Goal: Task Accomplishment & Management: Complete application form

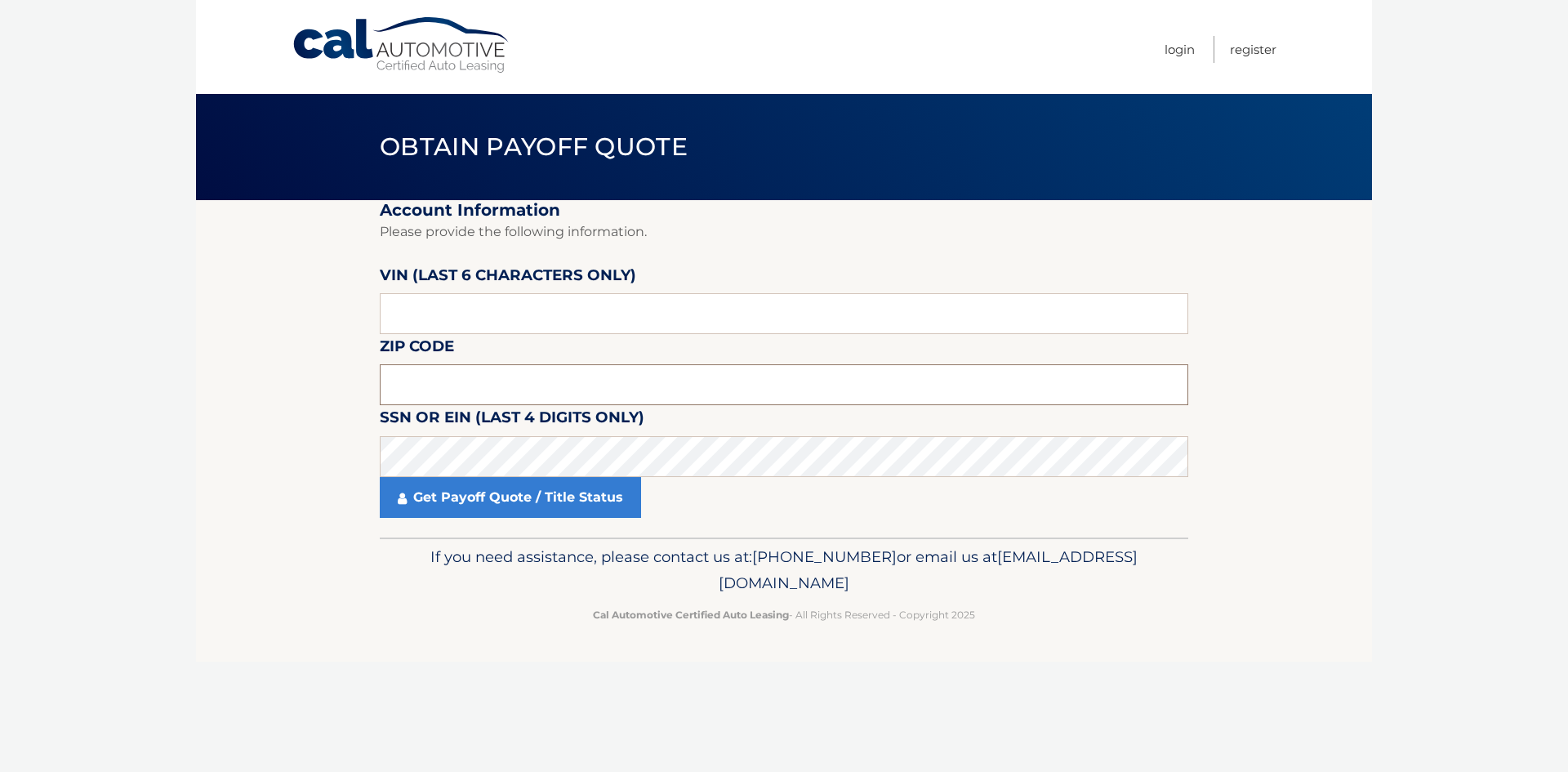
click at [480, 373] on input "text" at bounding box center [784, 385] width 808 height 41
type input "14612"
drag, startPoint x: 482, startPoint y: 311, endPoint x: 257, endPoint y: 320, distance: 225.2
click at [257, 320] on section "Account Information Please provide the following information. VIN (last 6 chara…" at bounding box center [784, 368] width 1176 height 337
type input "3C4NJD"
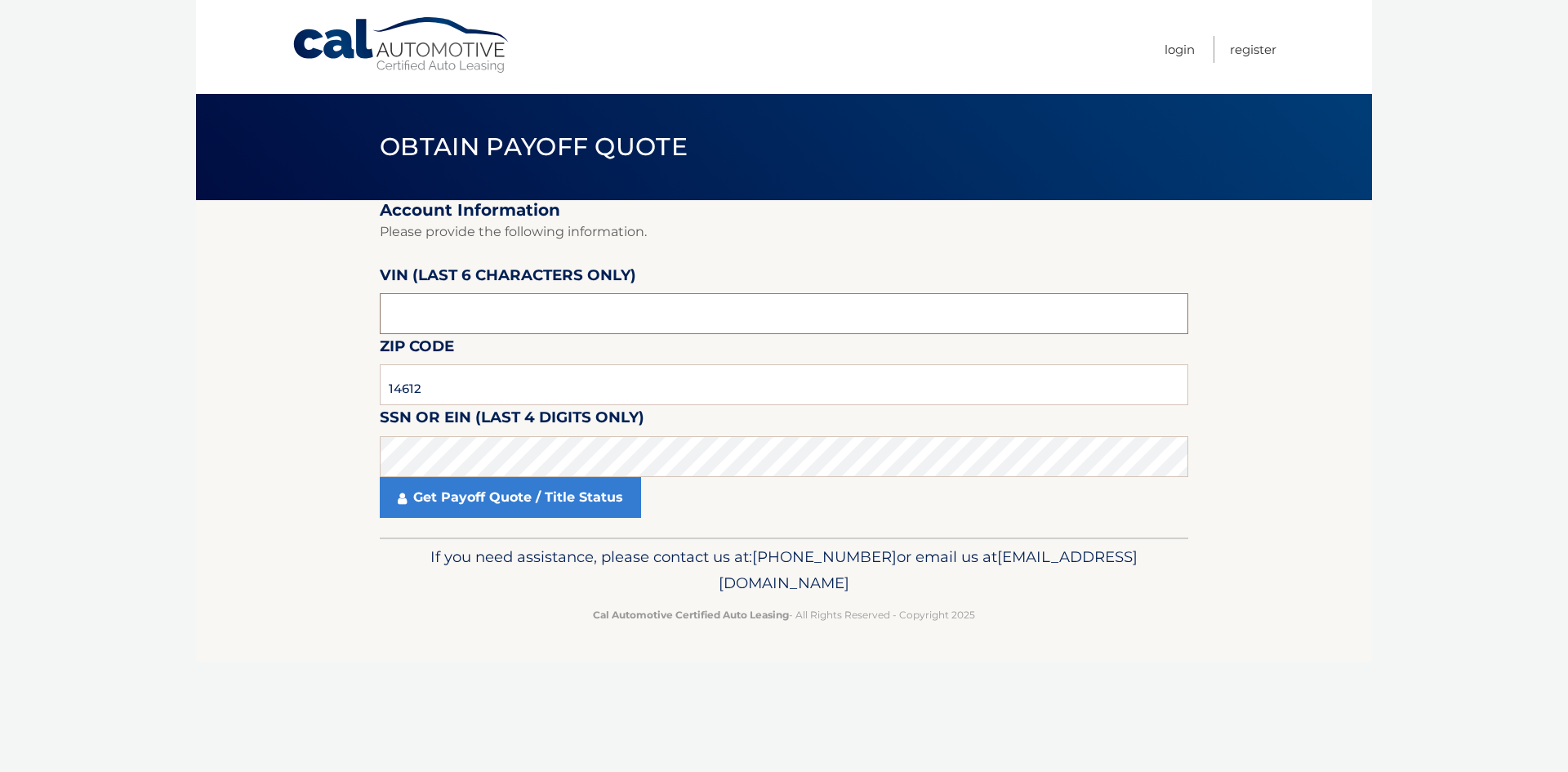
click at [484, 306] on input "text" at bounding box center [784, 313] width 808 height 41
click at [459, 322] on input "text" at bounding box center [784, 313] width 808 height 41
click at [450, 500] on link "Get Payoff Quote / Title Status" at bounding box center [510, 498] width 262 height 41
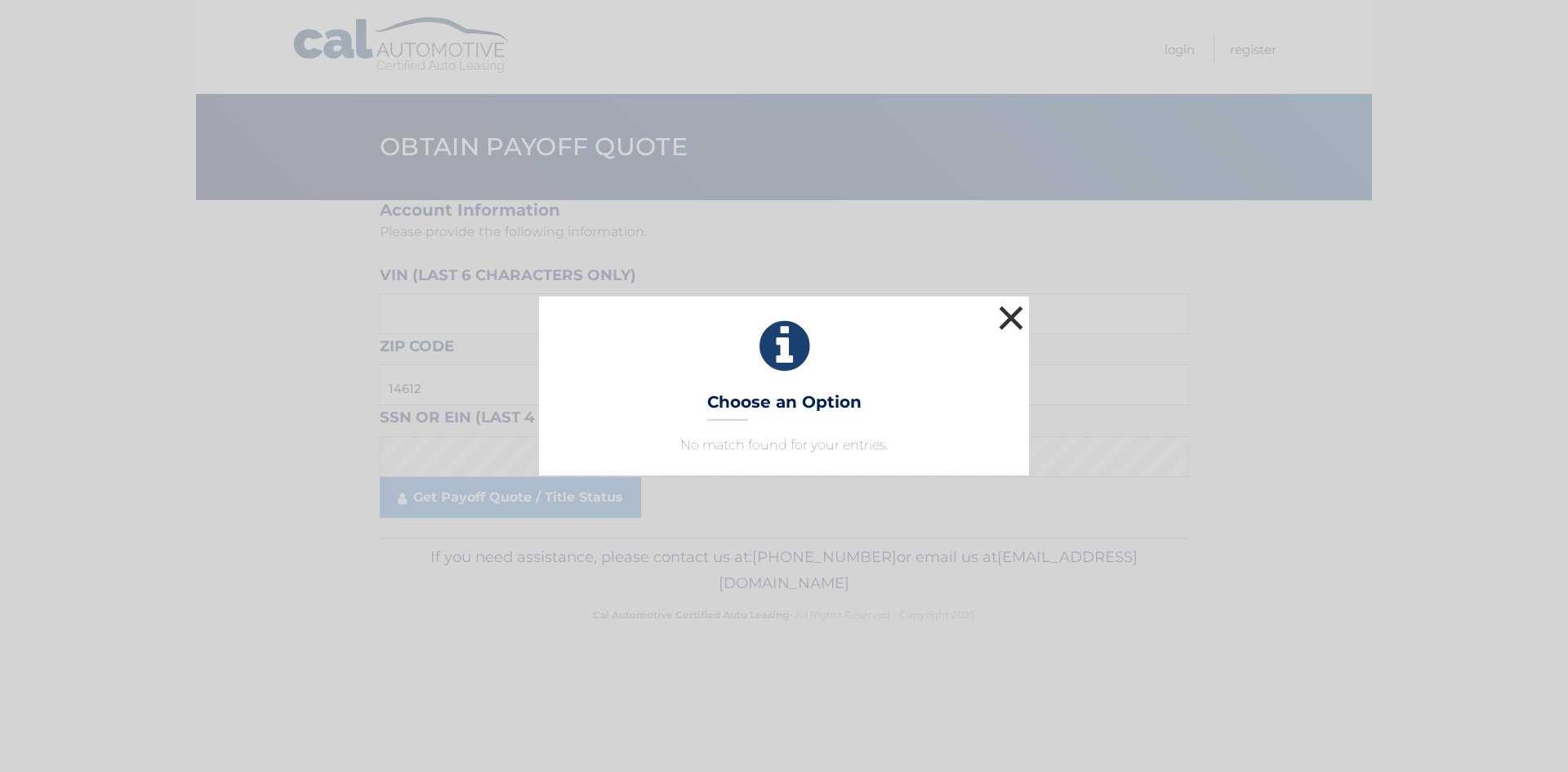
click at [1010, 310] on button "×" at bounding box center [1011, 318] width 33 height 33
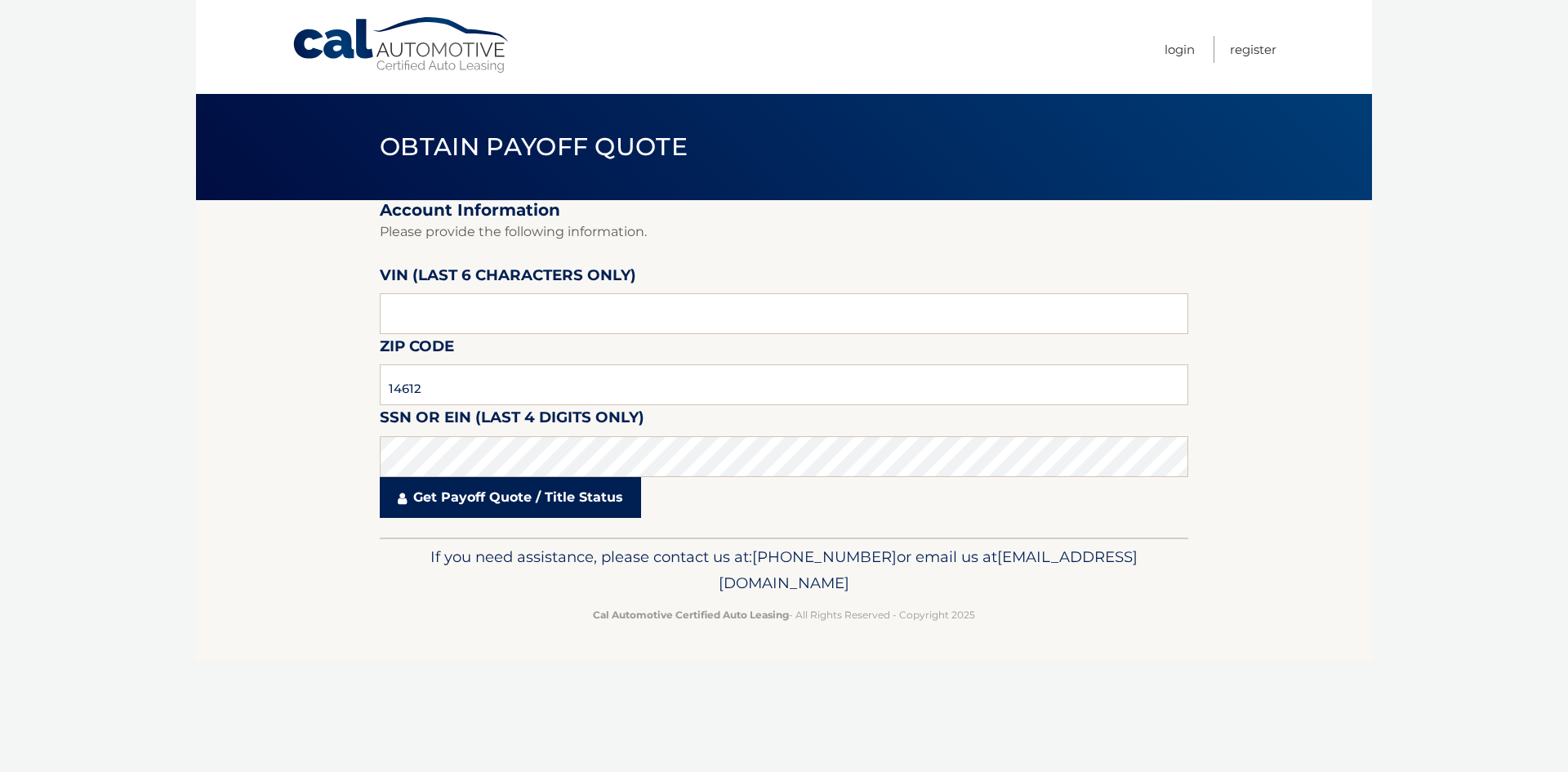
click at [463, 506] on link "Get Payoff Quote / Title Status" at bounding box center [510, 498] width 262 height 41
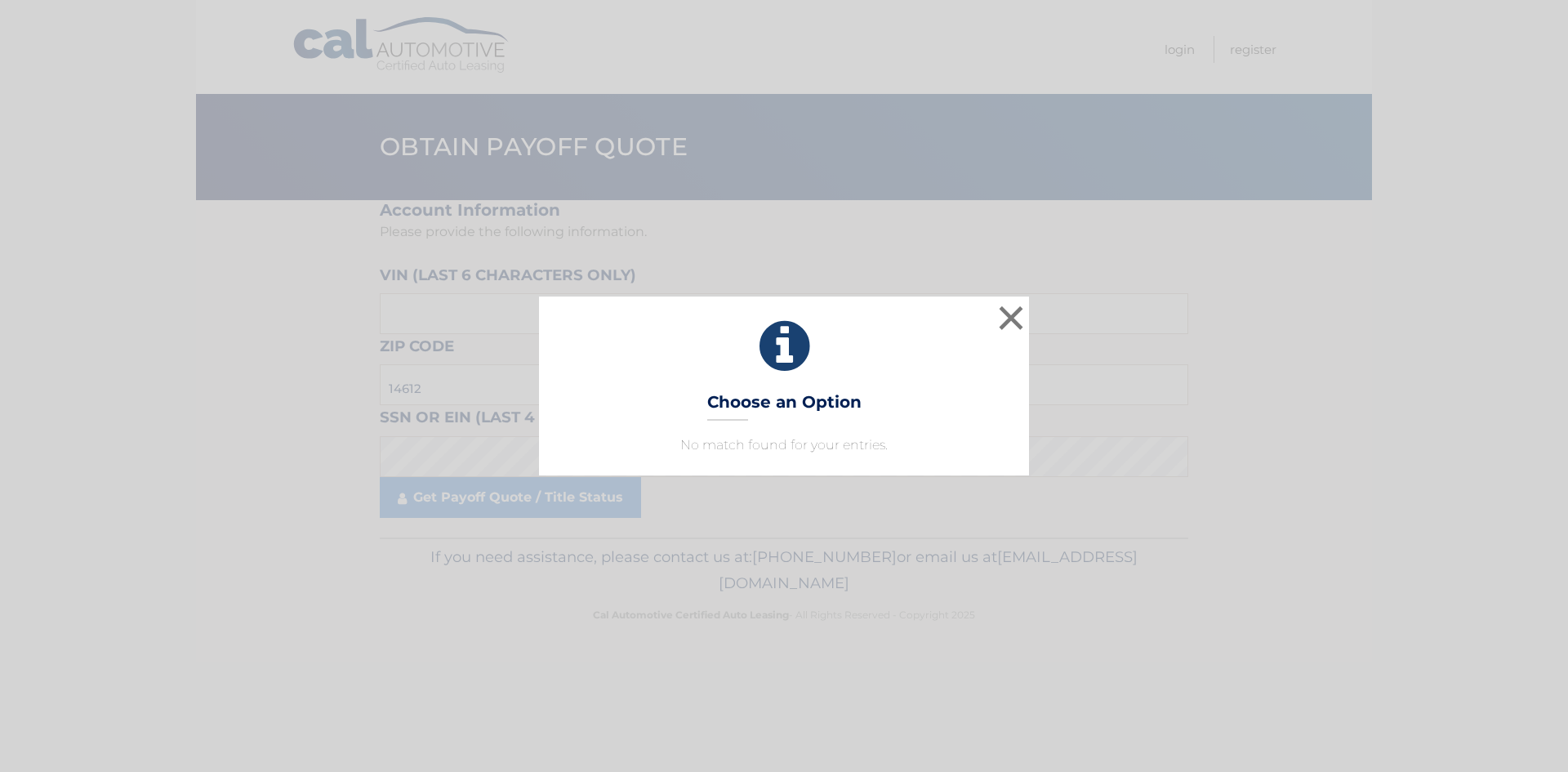
click at [754, 415] on h3 "Choose an Option" at bounding box center [784, 406] width 154 height 28
click at [789, 446] on p "No match found for your entries." at bounding box center [784, 445] width 449 height 20
click at [1013, 322] on button "×" at bounding box center [1011, 318] width 33 height 33
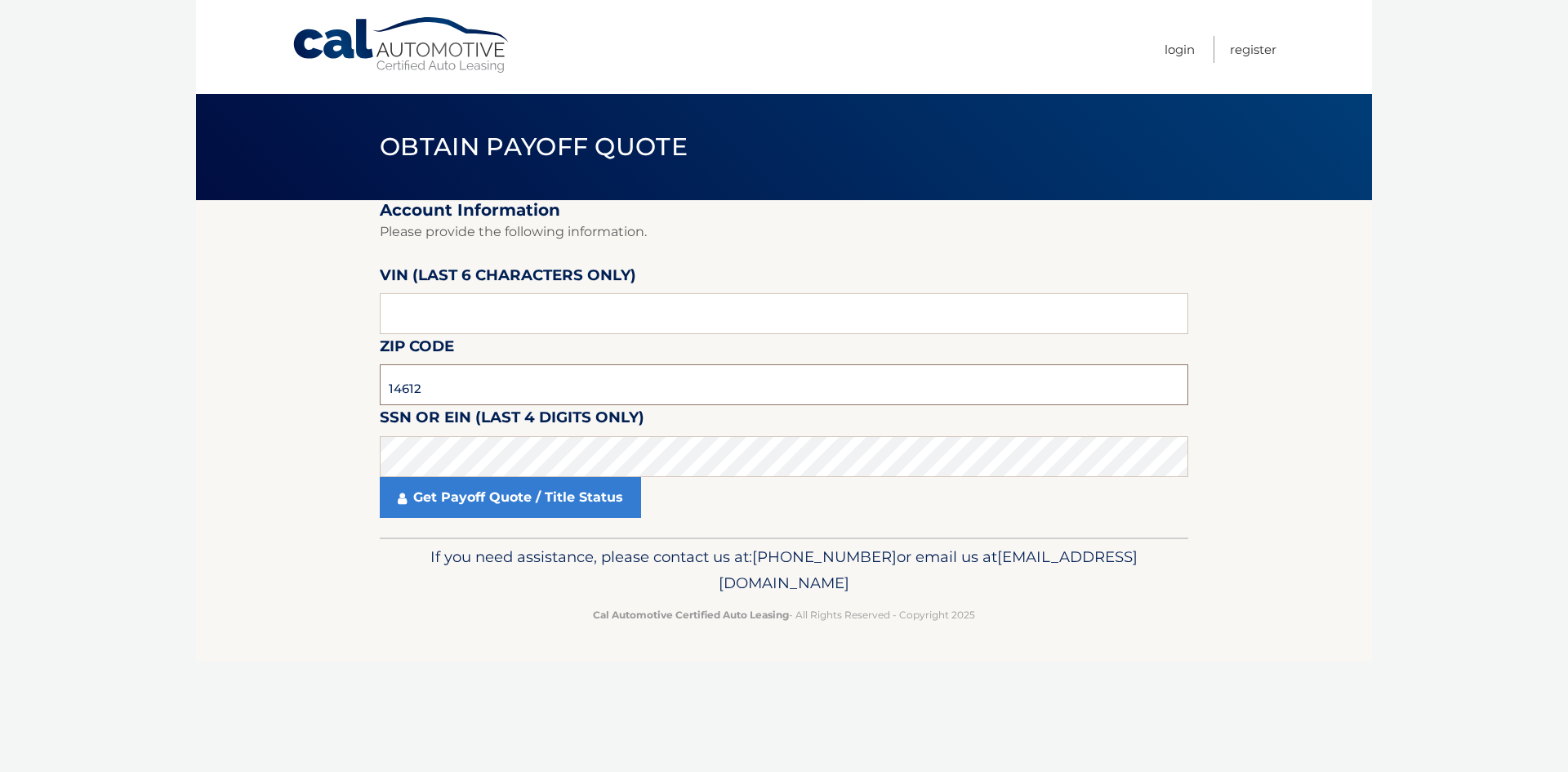
click at [433, 395] on input "14612" at bounding box center [784, 385] width 808 height 41
type input "14607"
click at [600, 492] on link "Get Payoff Quote / Title Status" at bounding box center [510, 498] width 262 height 41
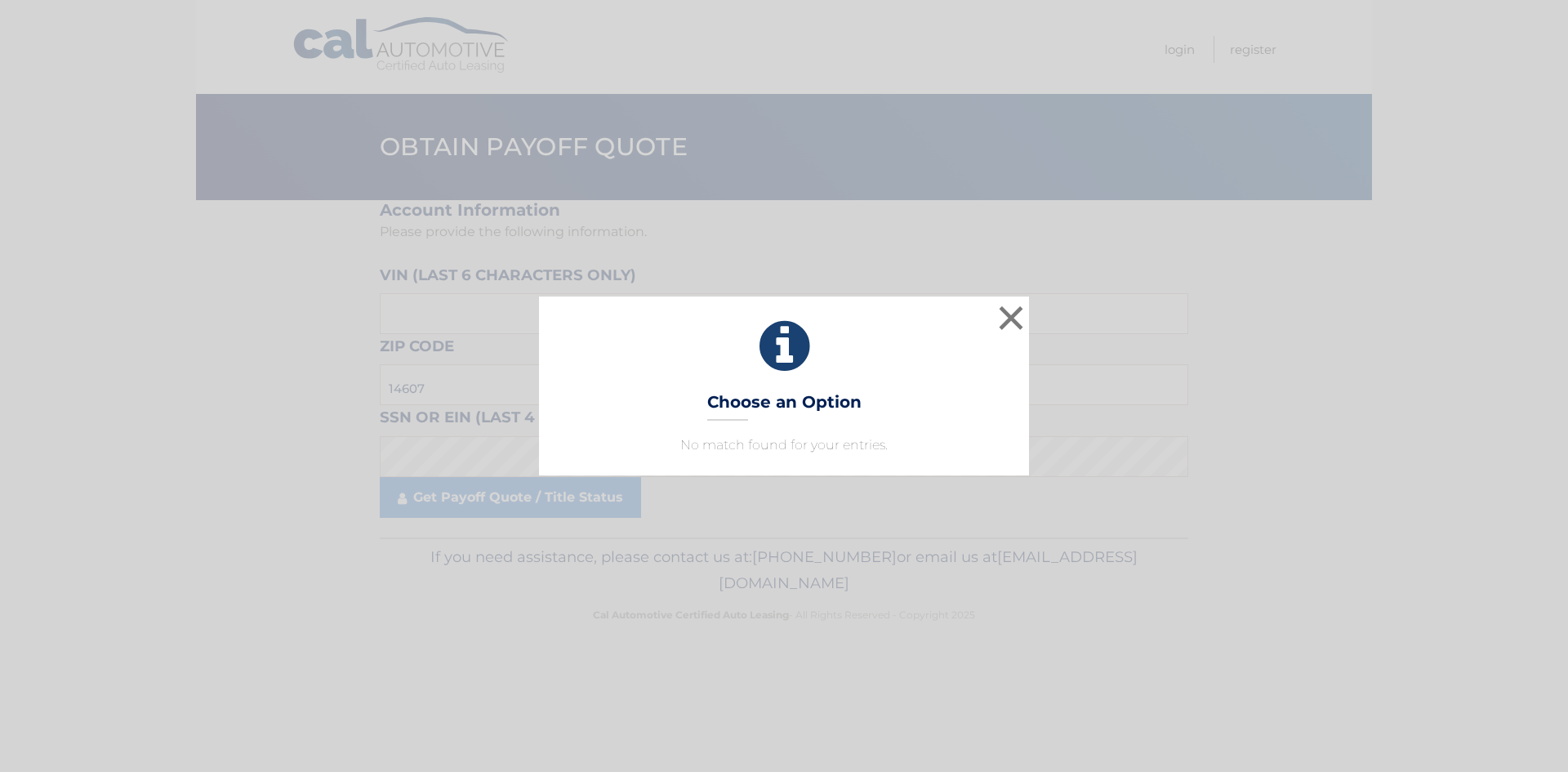
click at [806, 424] on div "× Choose an Option No match found for your entries. This is what you see on sec…" at bounding box center [784, 385] width 490 height 178
click at [1003, 320] on button "×" at bounding box center [1011, 318] width 33 height 33
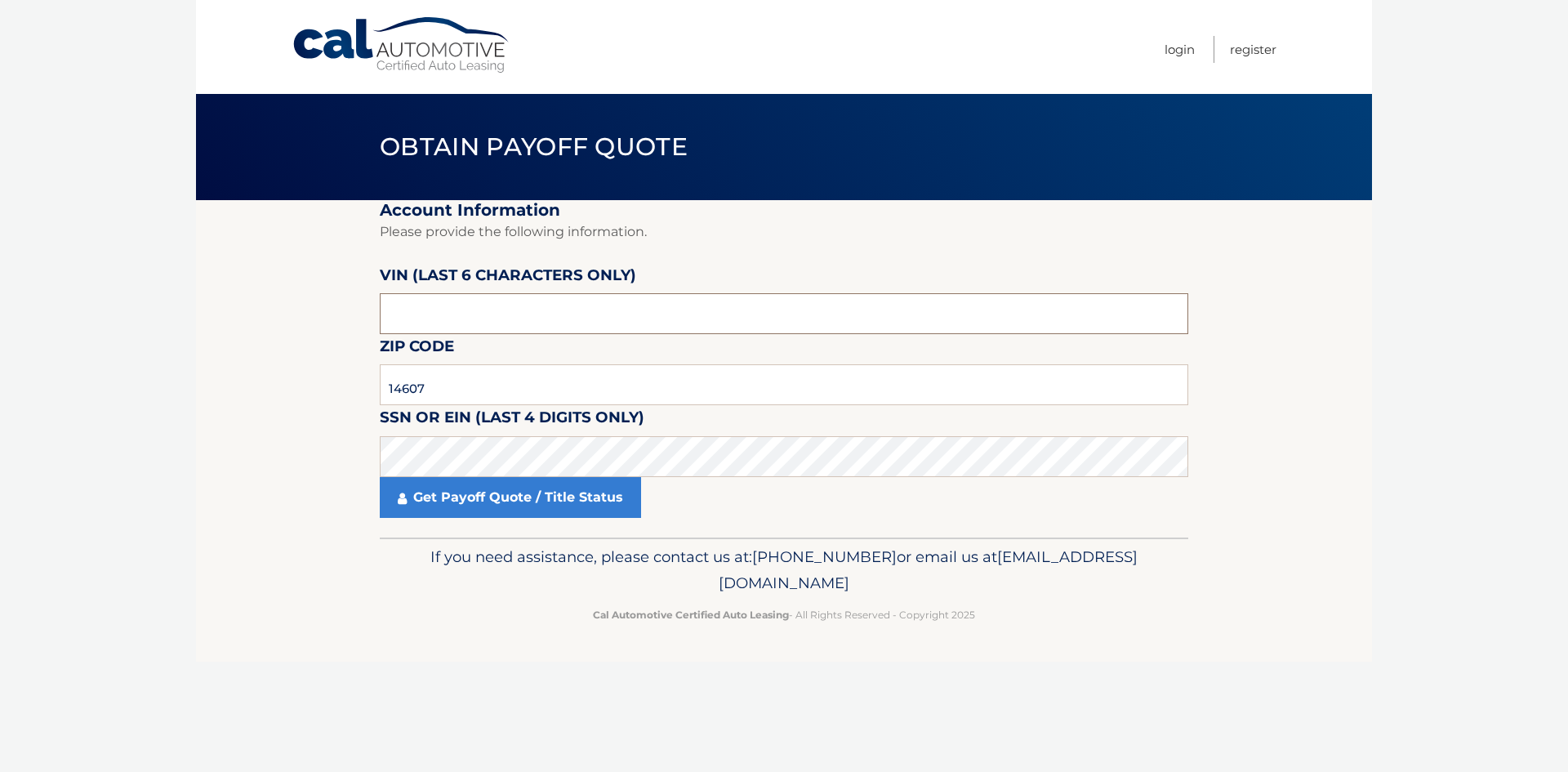
click at [438, 315] on input "text" at bounding box center [784, 313] width 808 height 41
click at [435, 508] on link "Get Payoff Quote / Title Status" at bounding box center [510, 498] width 262 height 41
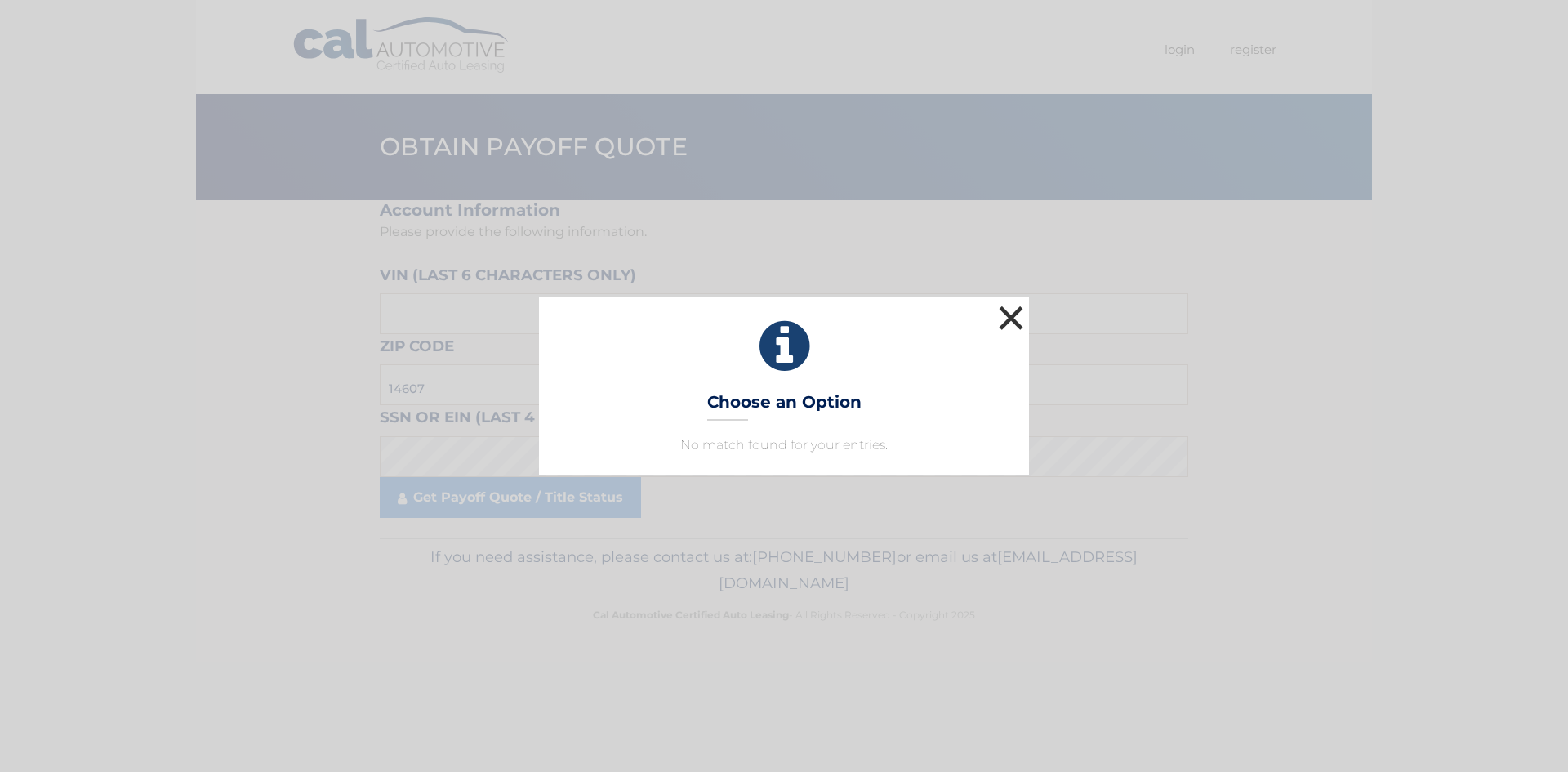
click at [1019, 308] on button "×" at bounding box center [1011, 318] width 33 height 33
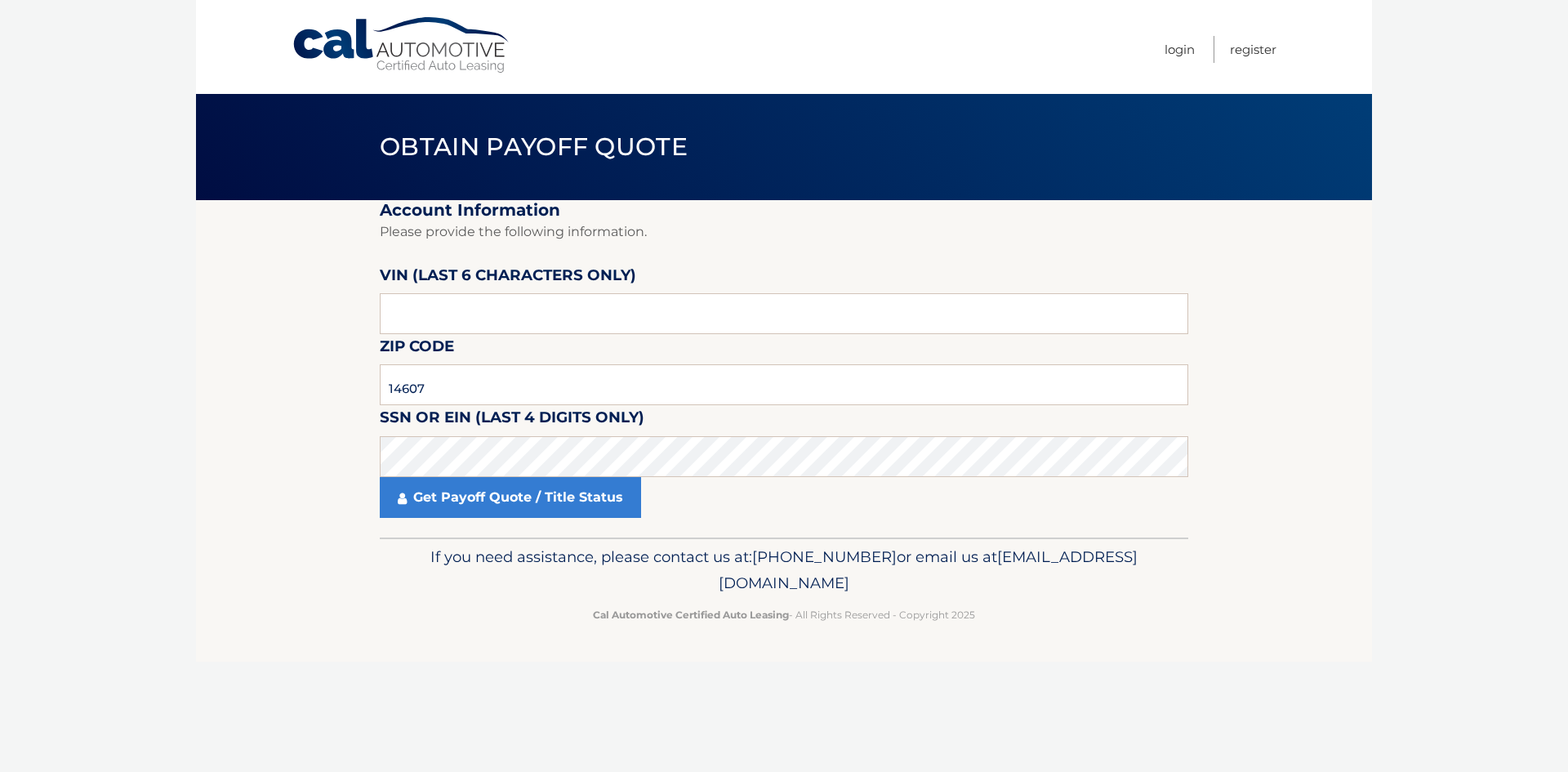
drag, startPoint x: 162, startPoint y: 575, endPoint x: 176, endPoint y: 564, distance: 17.8
click at [162, 575] on body "Cal Automotive Menu Login Register Obtain Payoff Quote" at bounding box center [784, 386] width 1568 height 772
click at [477, 307] on input "text" at bounding box center [784, 313] width 808 height 41
click at [480, 395] on input "14607" at bounding box center [784, 385] width 808 height 41
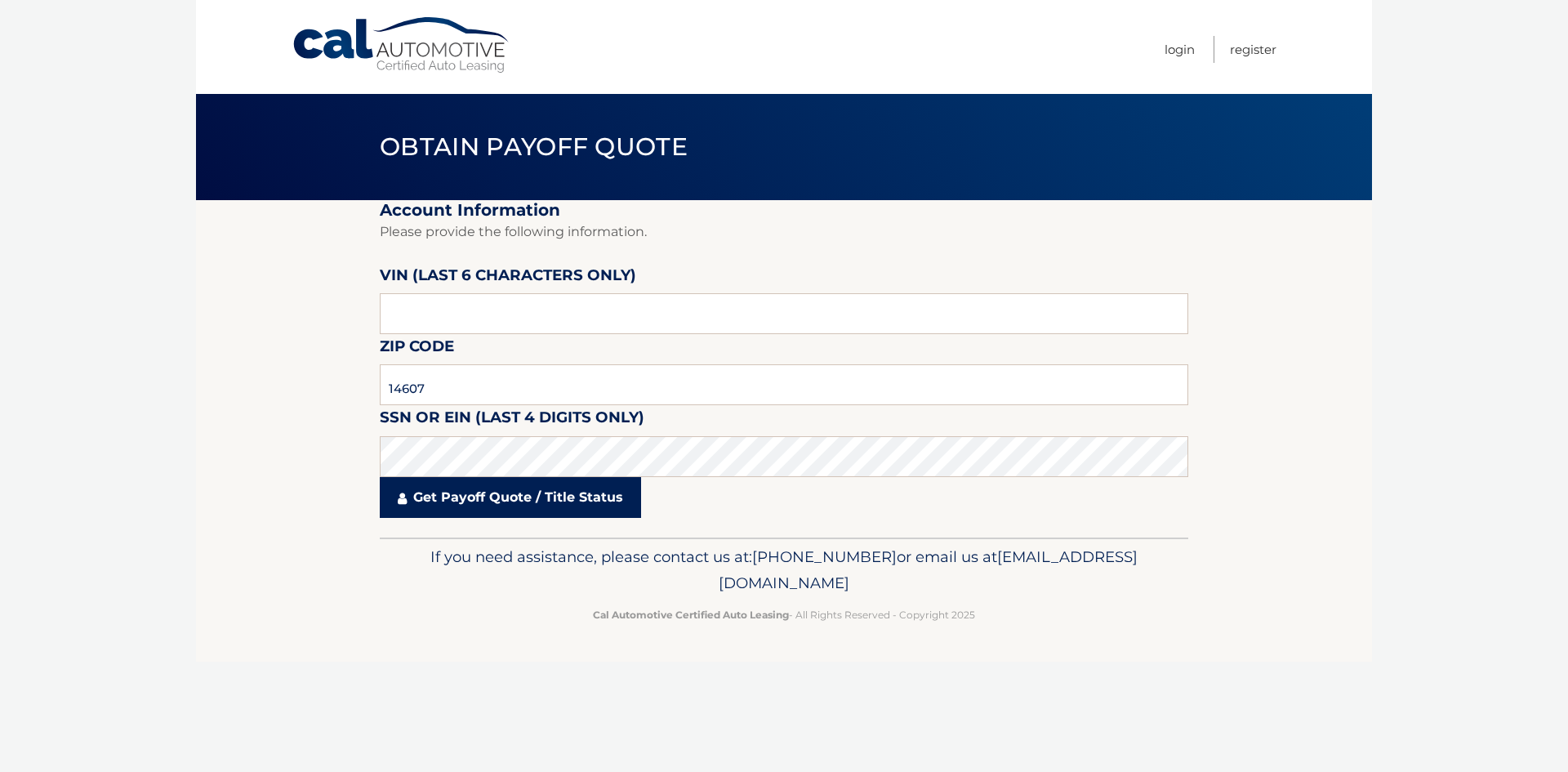
click at [457, 499] on link "Get Payoff Quote / Title Status" at bounding box center [510, 498] width 262 height 41
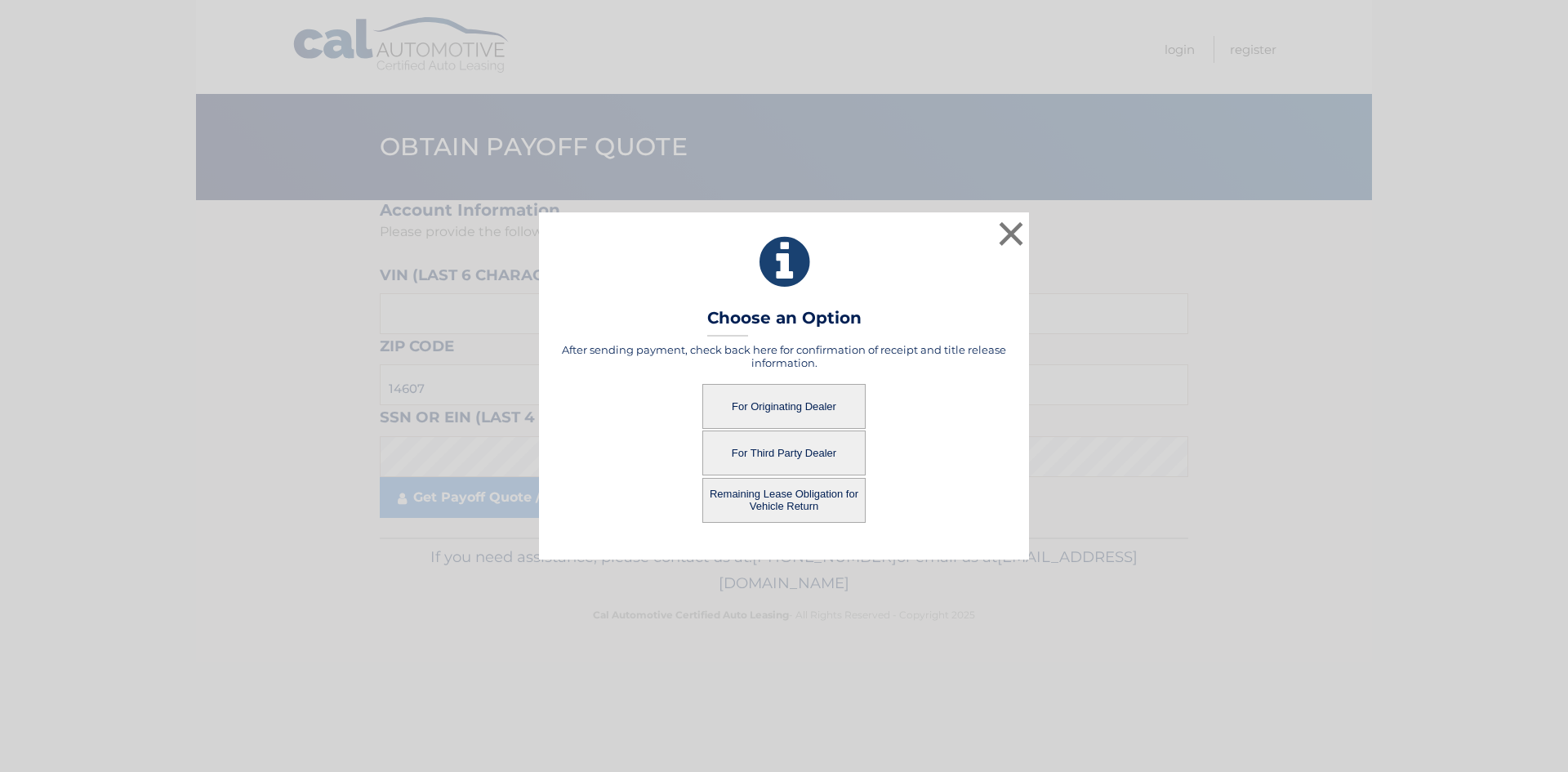
click at [773, 412] on button "For Originating Dealer" at bounding box center [784, 406] width 163 height 45
click at [801, 401] on button "For Originating Dealer" at bounding box center [784, 406] width 163 height 45
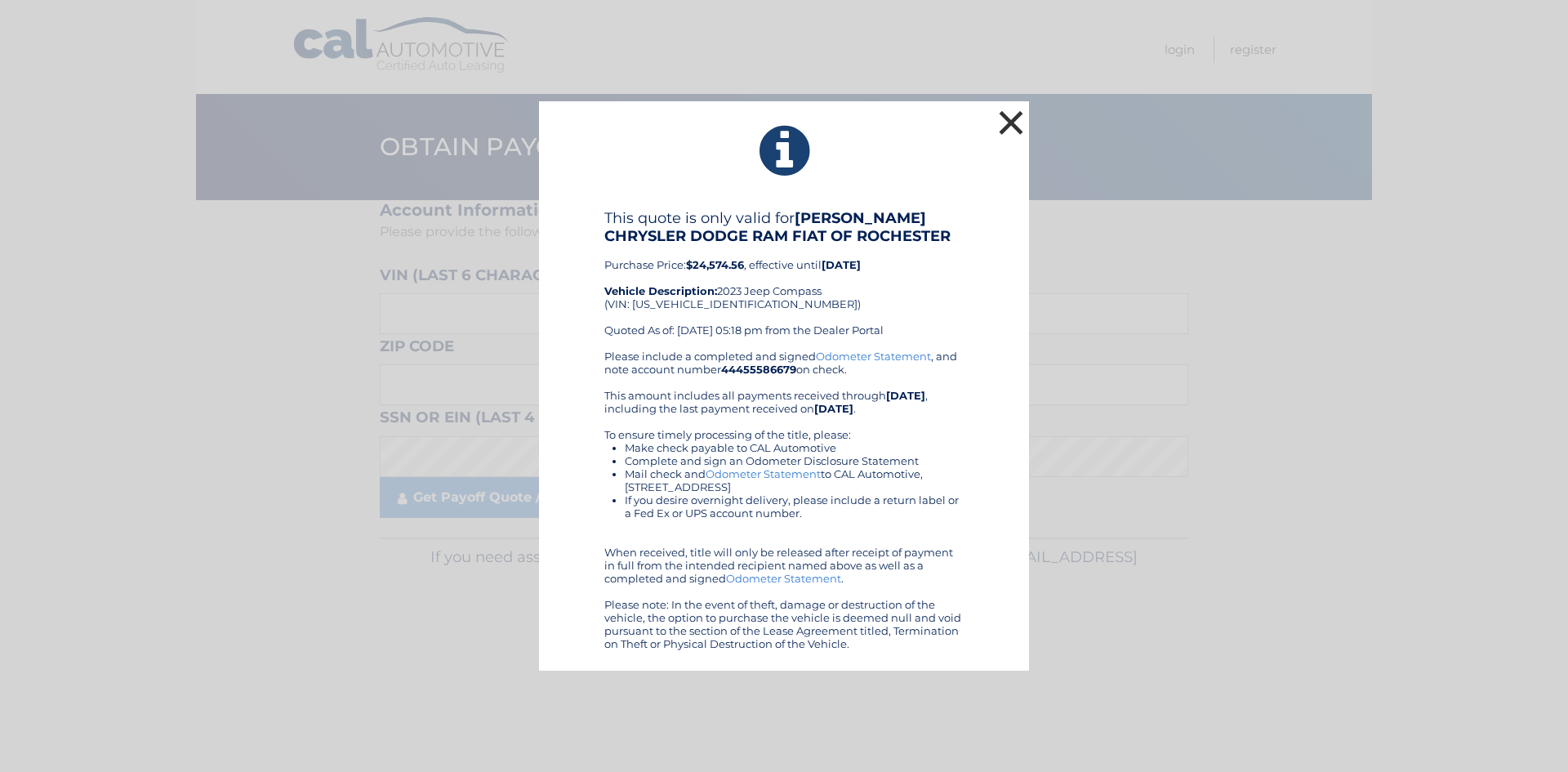
click at [1011, 117] on button "×" at bounding box center [1011, 122] width 33 height 33
